Goal: Information Seeking & Learning: Learn about a topic

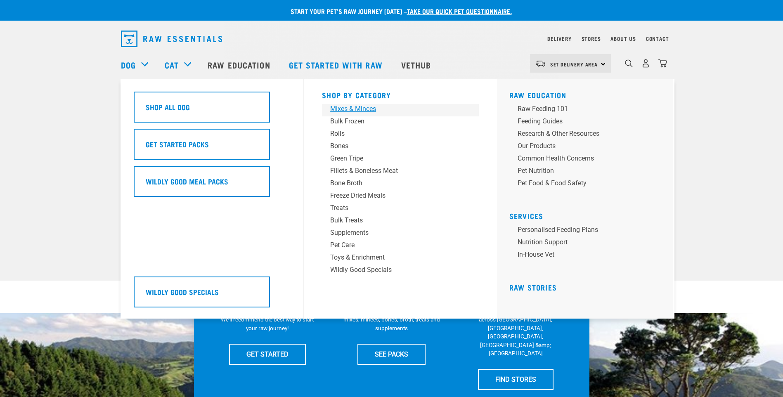
click at [347, 110] on div "Mixes & Minces" at bounding box center [394, 109] width 129 height 10
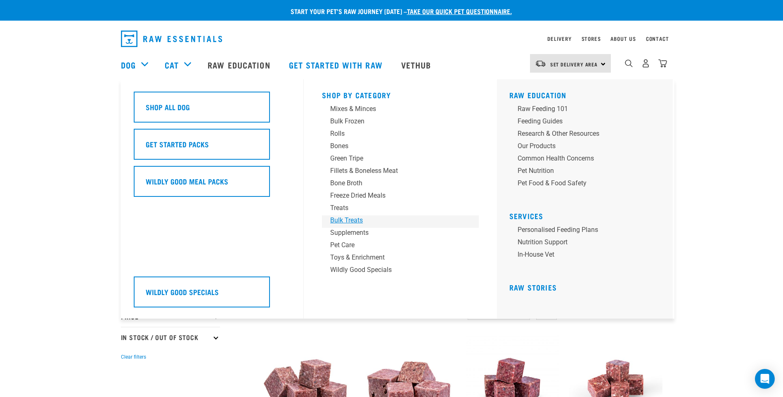
click at [346, 217] on div "Bulk Treats" at bounding box center [394, 220] width 129 height 10
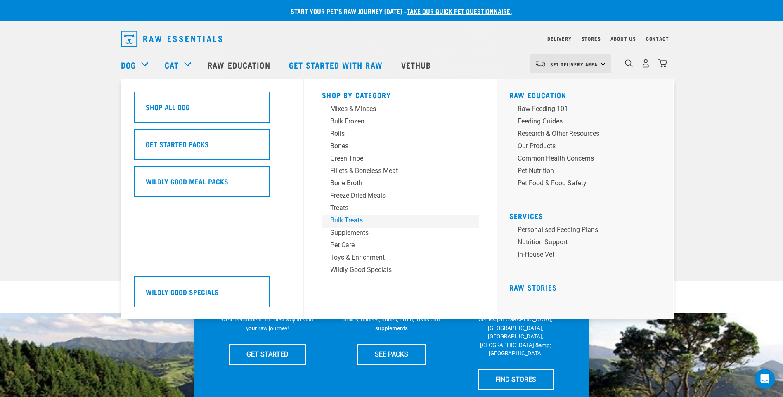
click at [362, 220] on div "Bulk Treats" at bounding box center [394, 220] width 129 height 10
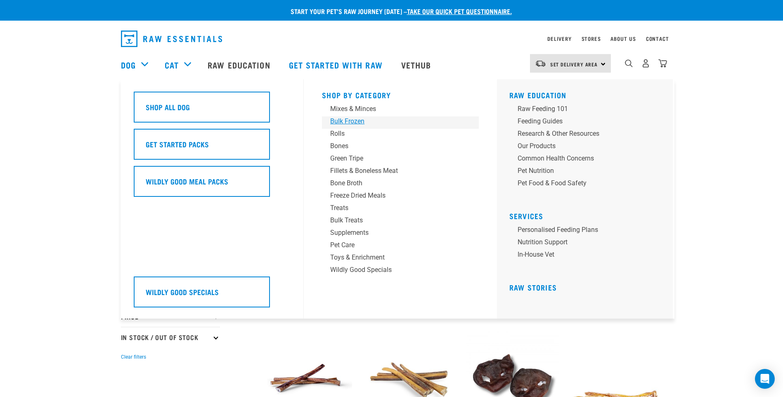
click at [357, 118] on div "Bulk Frozen" at bounding box center [394, 121] width 129 height 10
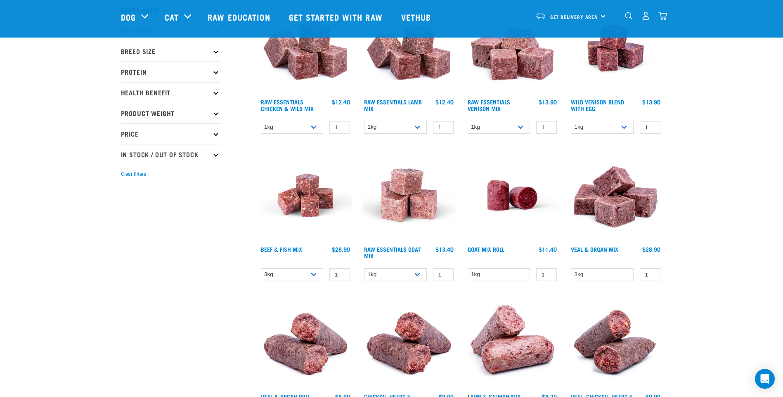
scroll to position [124, 0]
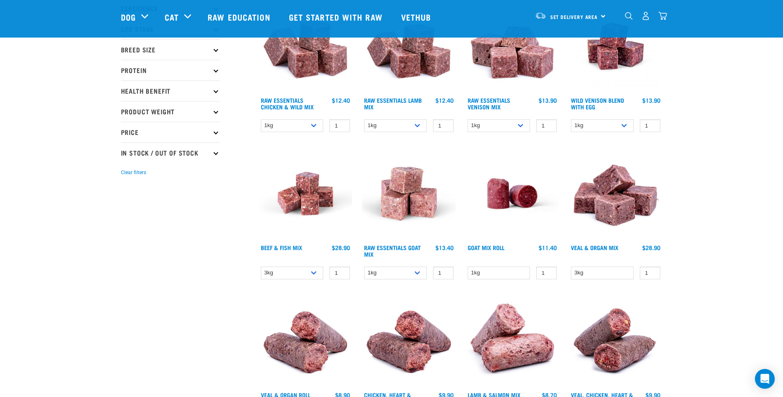
click at [311, 196] on img at bounding box center [306, 194] width 94 height 94
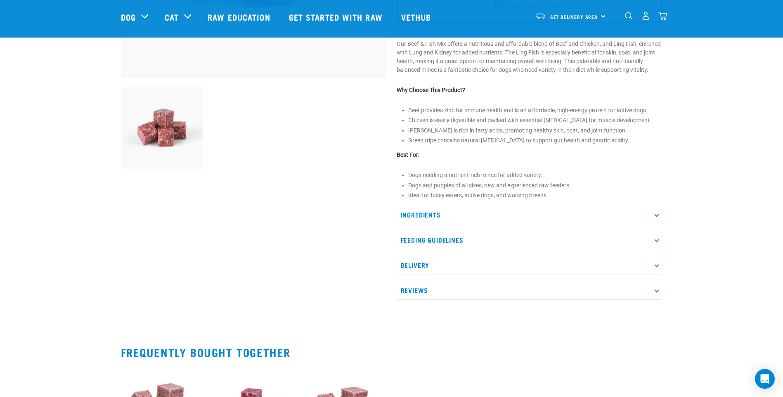
scroll to position [289, 0]
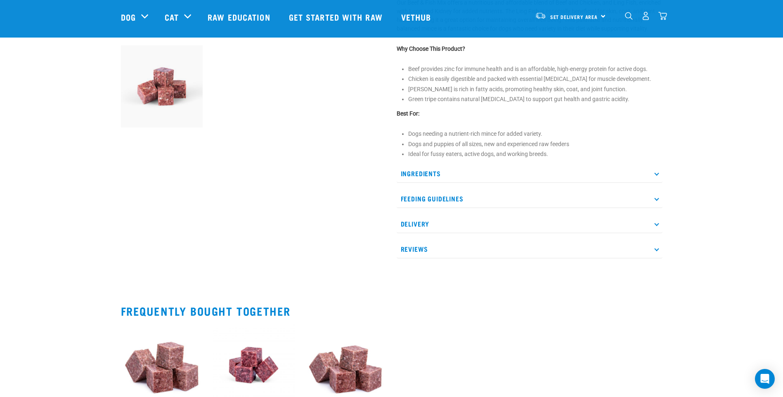
click at [656, 176] on icon at bounding box center [656, 173] width 5 height 5
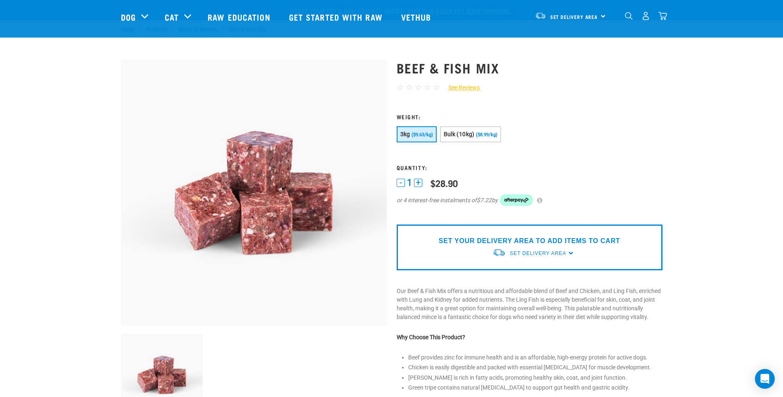
scroll to position [0, 0]
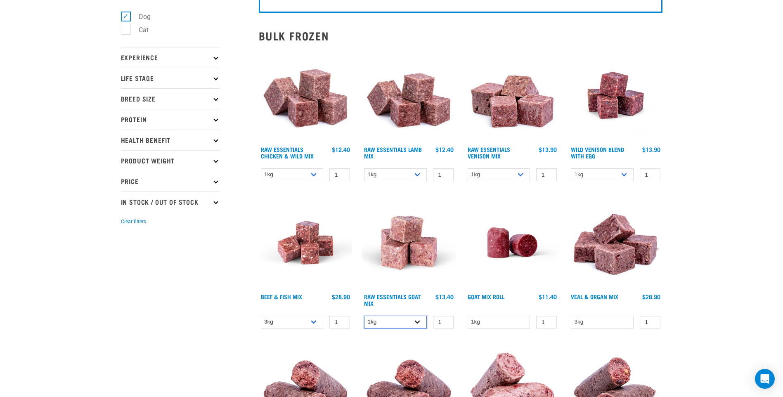
click at [418, 323] on select "1kg 3kg Bulk (10kg)" at bounding box center [395, 322] width 63 height 13
select select "337219"
click at [364, 316] on select "1kg 3kg Bulk (10kg)" at bounding box center [395, 322] width 63 height 13
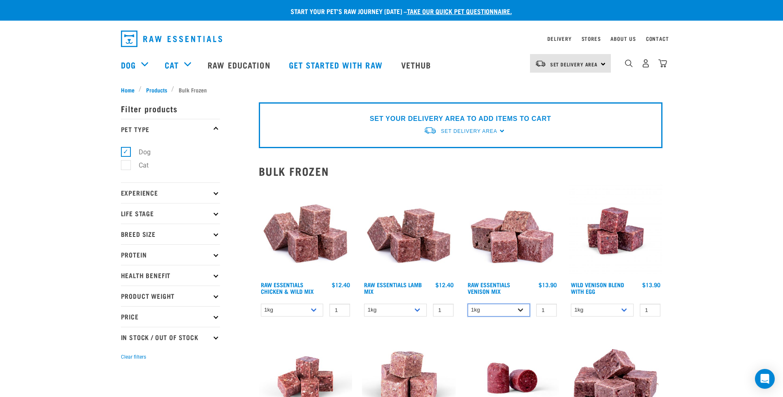
click at [527, 309] on select "1kg 3kg" at bounding box center [498, 310] width 63 height 13
select select "712"
click at [467, 304] on select "1kg 3kg" at bounding box center [498, 310] width 63 height 13
click at [608, 237] on img at bounding box center [616, 231] width 94 height 94
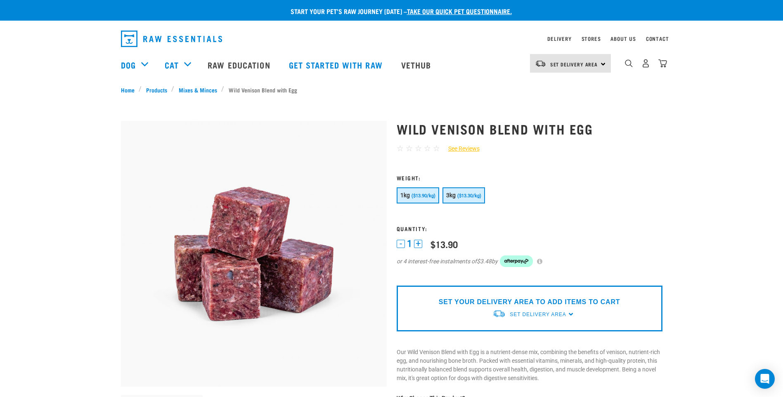
click at [463, 197] on span "($13.30/kg)" at bounding box center [469, 195] width 24 height 5
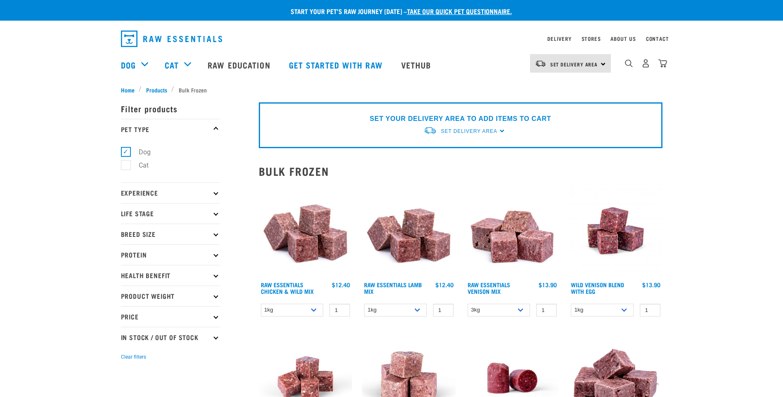
select select "712"
select select "337219"
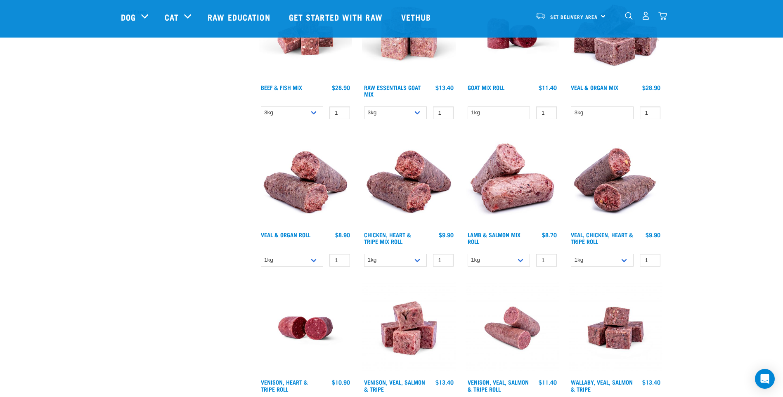
scroll to position [289, 0]
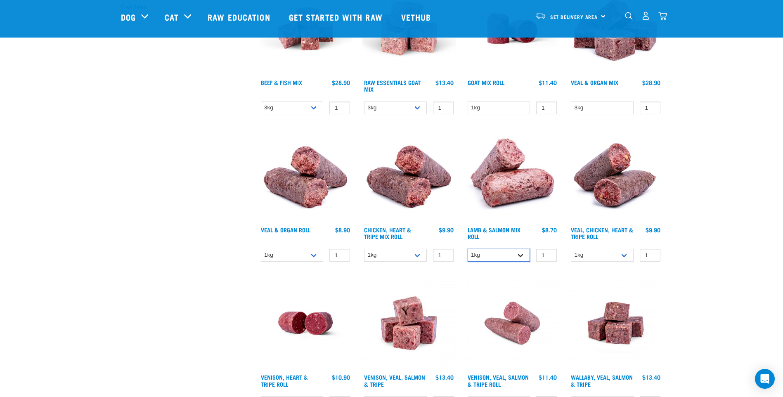
click at [522, 256] on select "1kg Bulk (10kg)" at bounding box center [498, 255] width 63 height 13
select select "913"
click at [467, 249] on select "1kg Bulk (10kg)" at bounding box center [498, 255] width 63 height 13
click at [511, 183] on img at bounding box center [512, 176] width 94 height 94
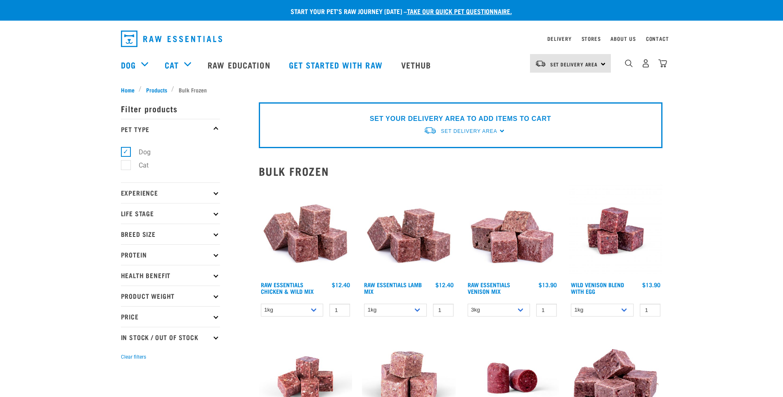
select select "712"
select select "337219"
select select "913"
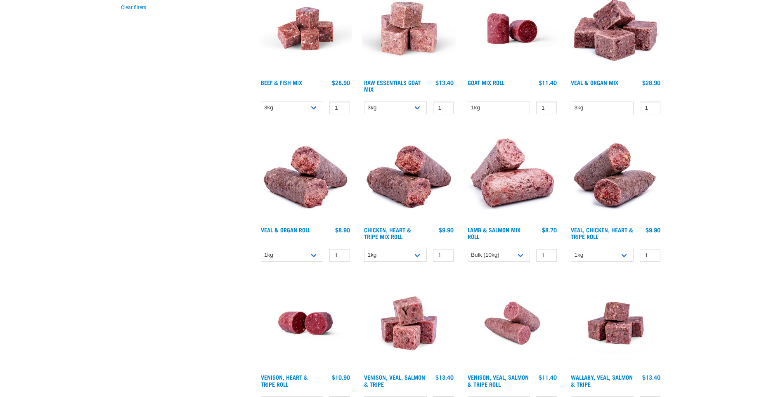
scroll to position [349, 0]
click at [294, 228] on link "Veal & Organ Roll" at bounding box center [286, 229] width 50 height 3
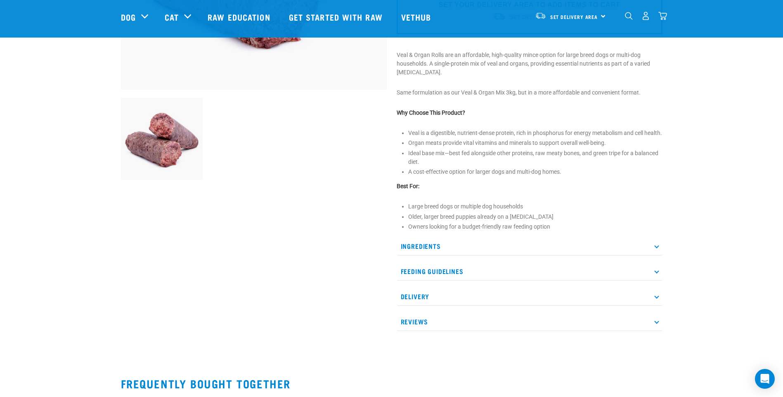
scroll to position [289, 0]
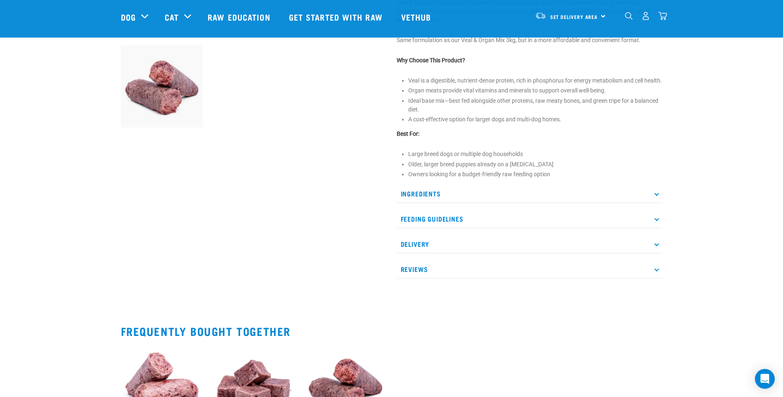
click at [655, 196] on icon at bounding box center [656, 193] width 5 height 5
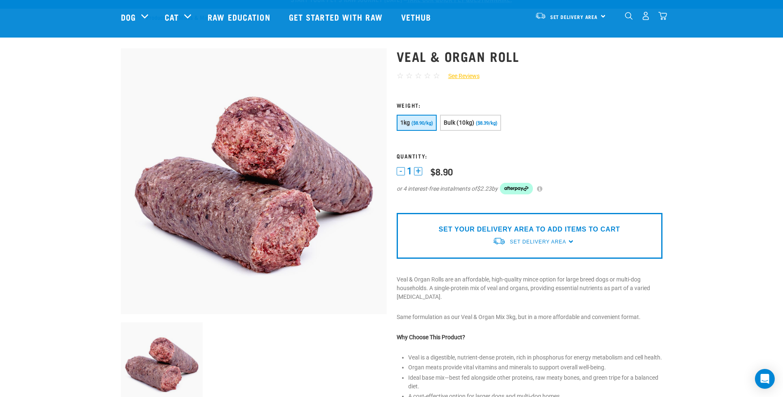
scroll to position [0, 0]
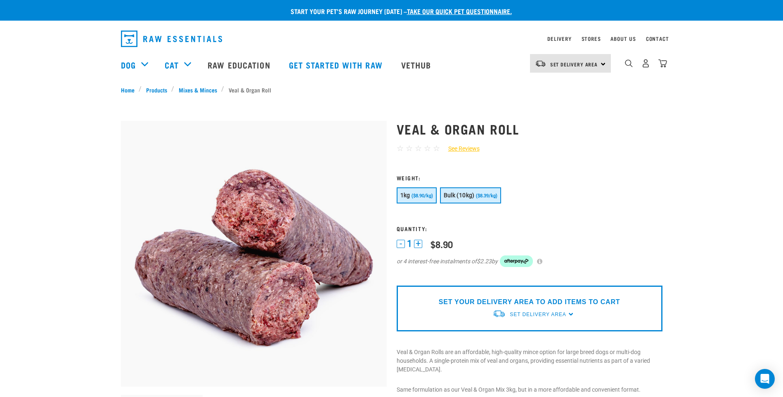
click at [477, 191] on button "Bulk (10kg) ($8.39/kg)" at bounding box center [470, 195] width 61 height 16
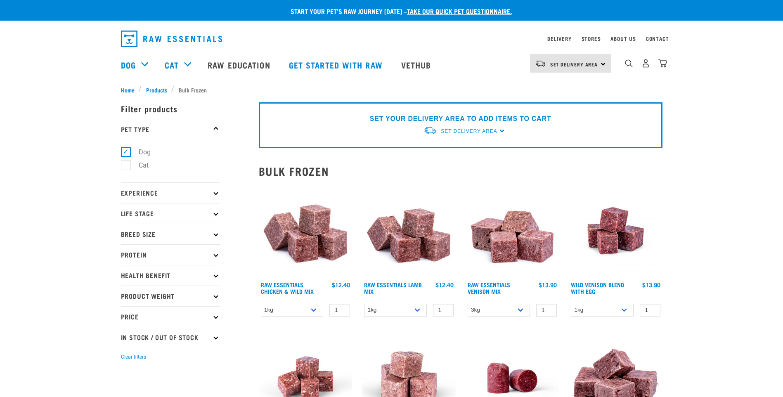
select select "712"
select select "337219"
select select "913"
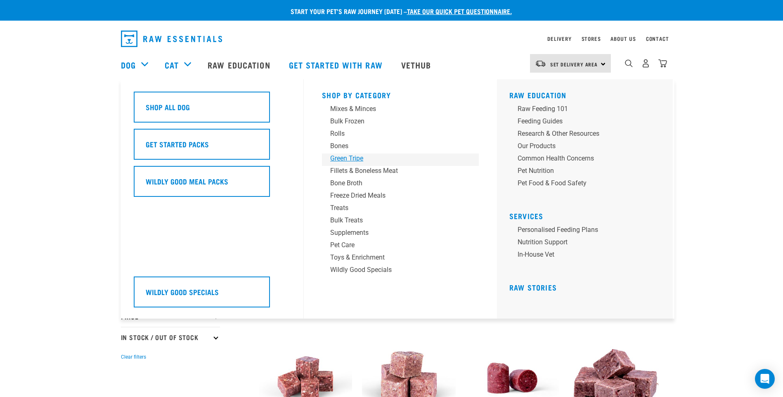
click at [348, 156] on div "Green Tripe" at bounding box center [394, 158] width 129 height 10
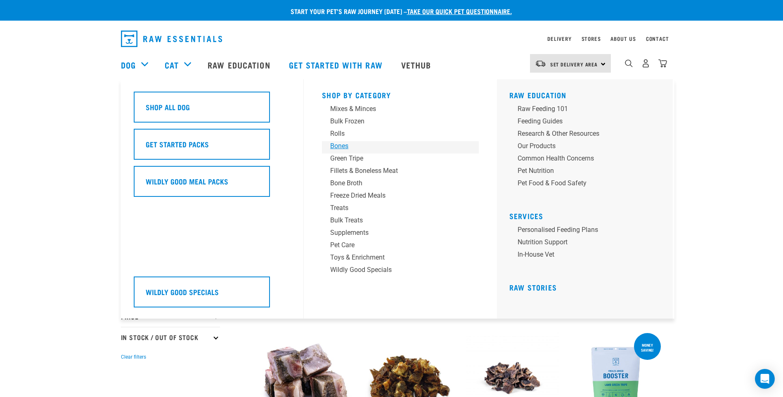
click at [346, 146] on div "Bones" at bounding box center [394, 146] width 129 height 10
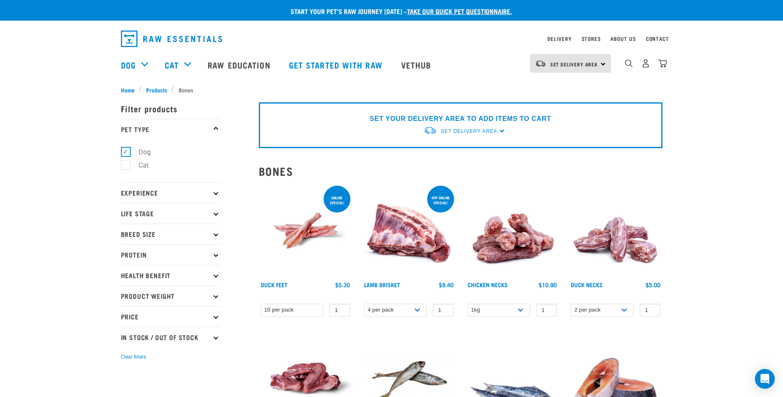
click at [309, 221] on img at bounding box center [306, 231] width 94 height 94
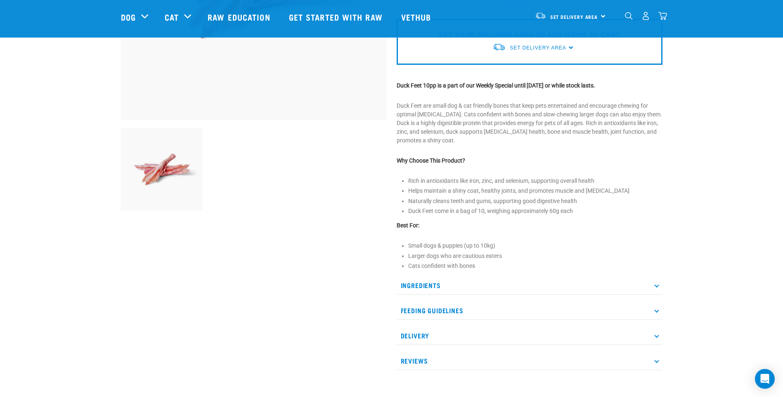
scroll to position [206, 0]
click at [657, 309] on icon at bounding box center [656, 310] width 5 height 5
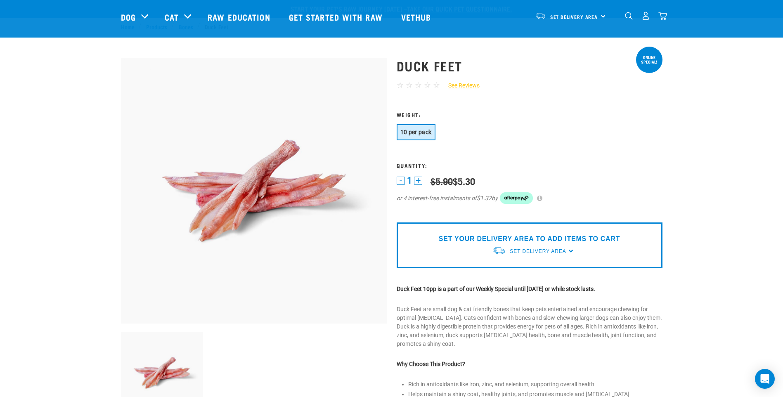
scroll to position [0, 0]
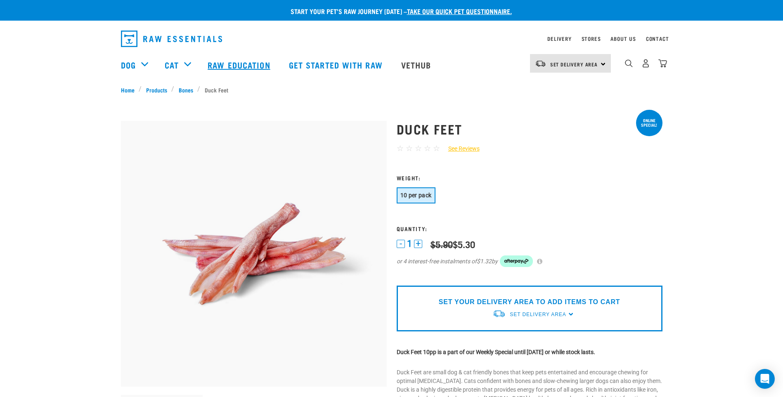
click at [250, 62] on link "Raw Education" at bounding box center [239, 64] width 81 height 33
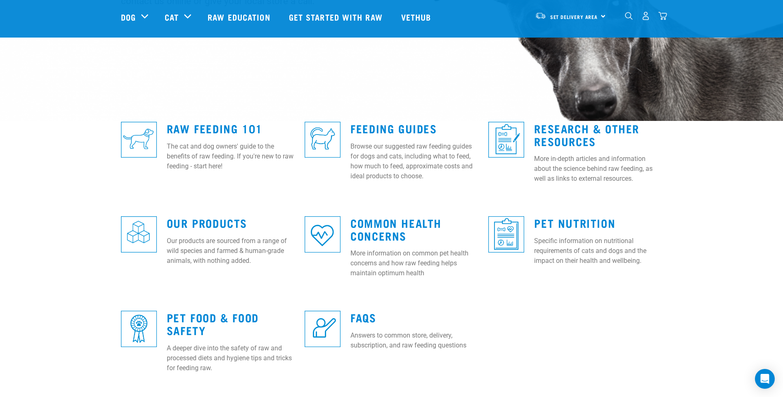
scroll to position [165, 0]
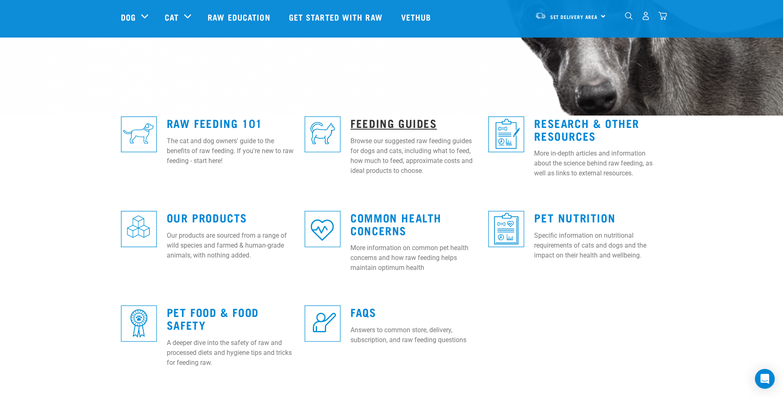
click at [368, 120] on link "Feeding Guides" at bounding box center [393, 123] width 86 height 6
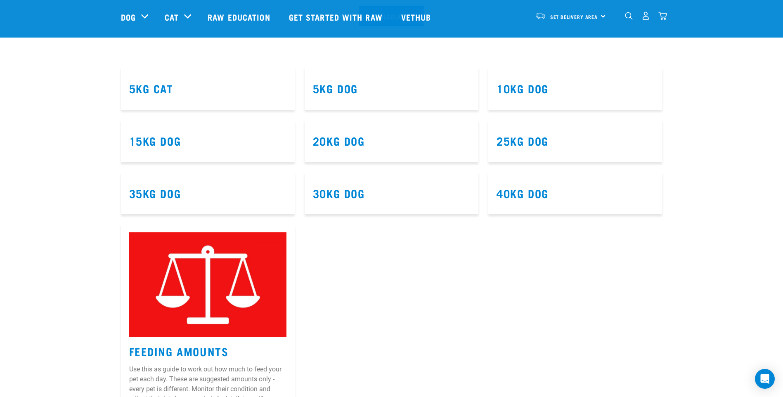
scroll to position [413, 0]
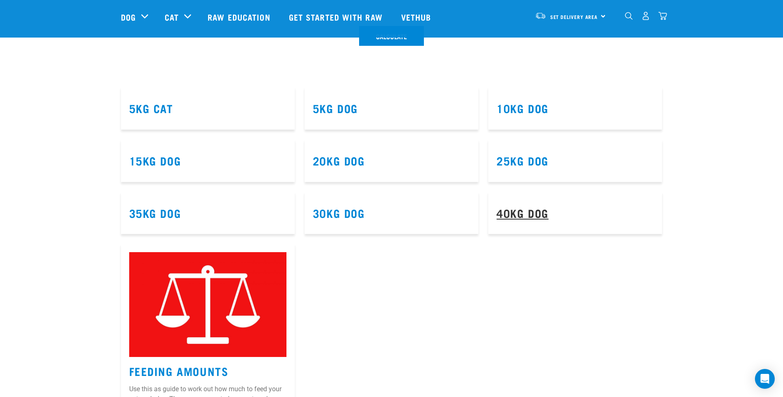
click at [512, 210] on link "40kg Dog" at bounding box center [522, 213] width 52 height 6
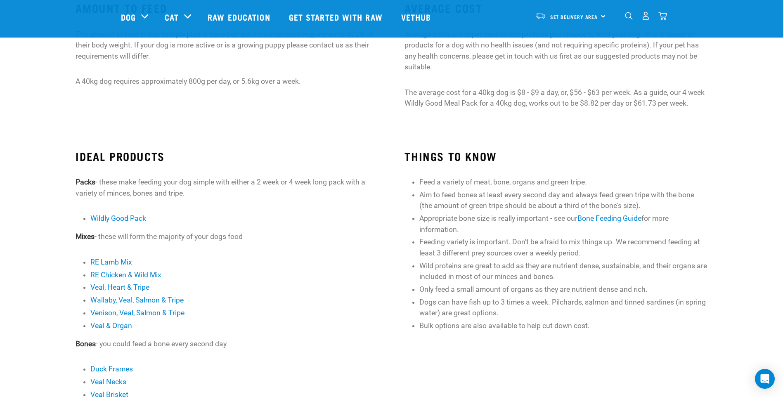
scroll to position [124, 0]
